Goal: Navigation & Orientation: Find specific page/section

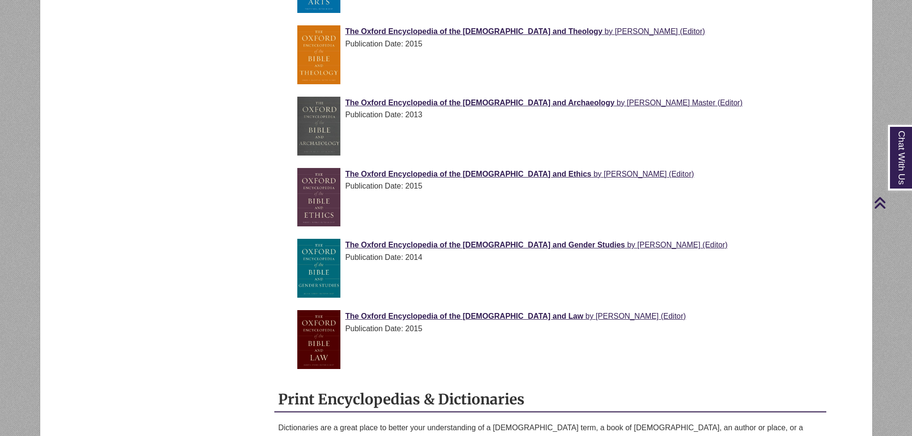
scroll to position [1023, 0]
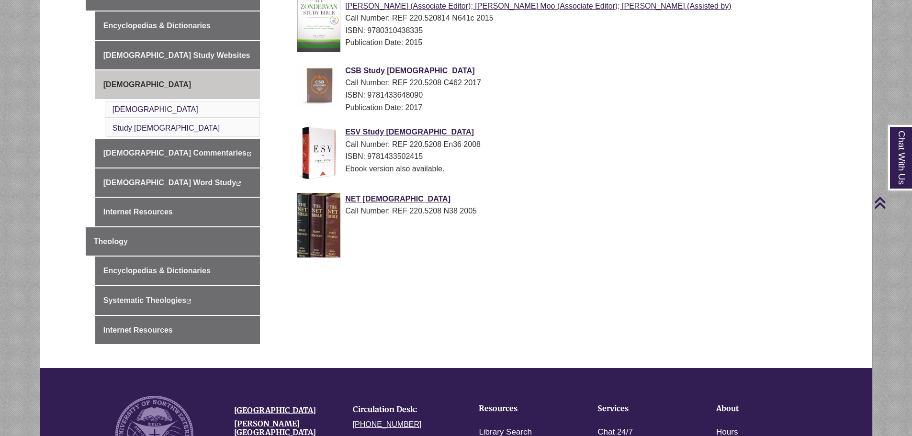
scroll to position [96, 0]
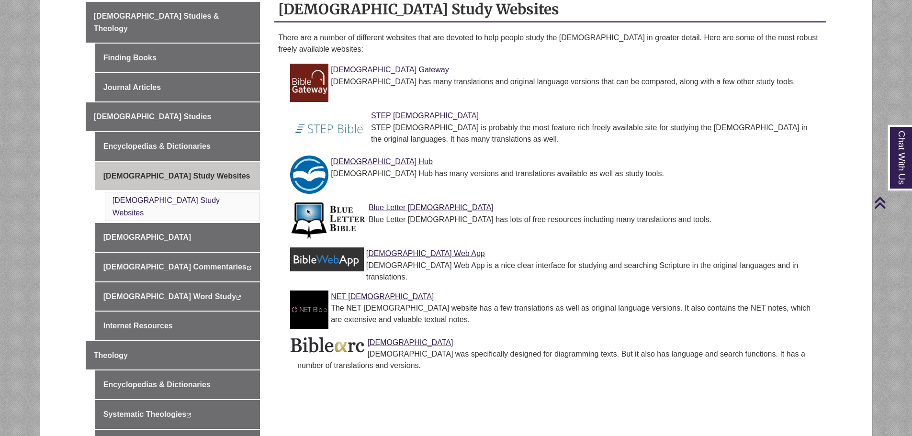
scroll to position [96, 0]
